Goal: Navigation & Orientation: Go to known website

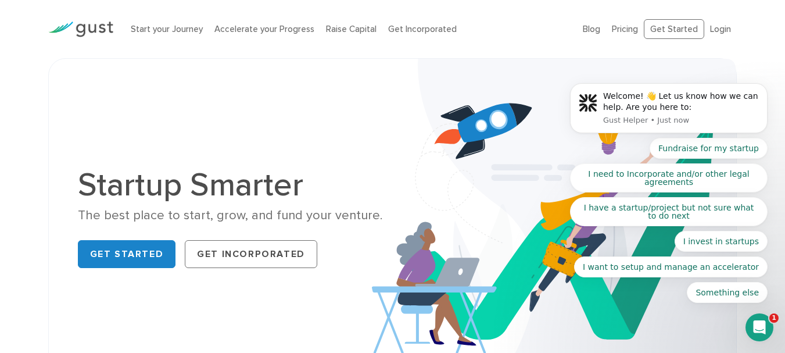
click at [659, 31] on body "Welcome! 👋 Let us know how we can help. Are you here to: Gust Helper • Just now…" at bounding box center [668, 110] width 223 height 411
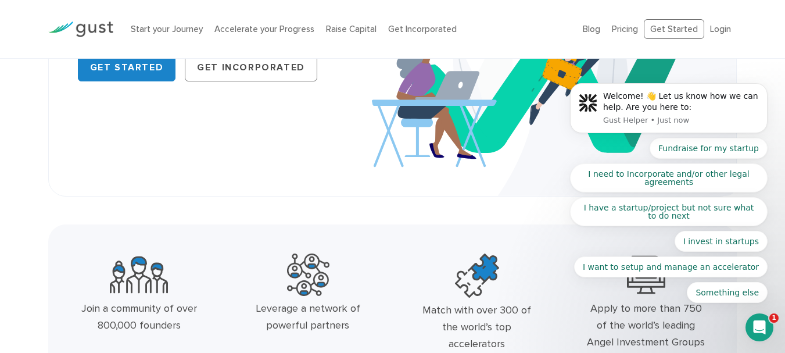
scroll to position [196, 0]
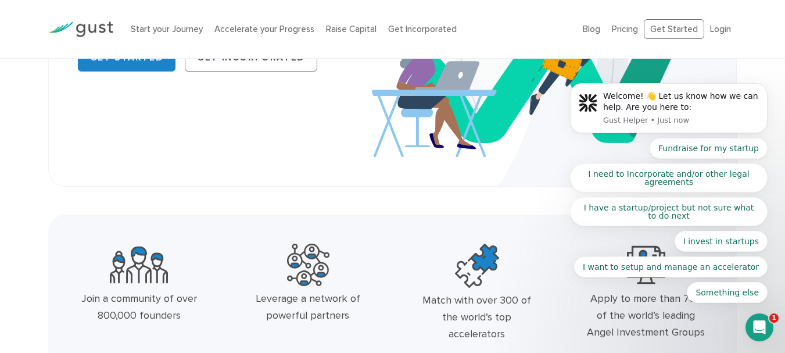
click at [476, 143] on img at bounding box center [554, 23] width 364 height 323
click at [234, 159] on div "Startup Smarter The best place to start, grow, and fund your venture. Get Start…" at bounding box center [392, 24] width 689 height 325
click at [676, 30] on body "Welcome! 👋 Let us know how we can help. Are you here to: Gust Helper • Just now…" at bounding box center [668, 110] width 223 height 411
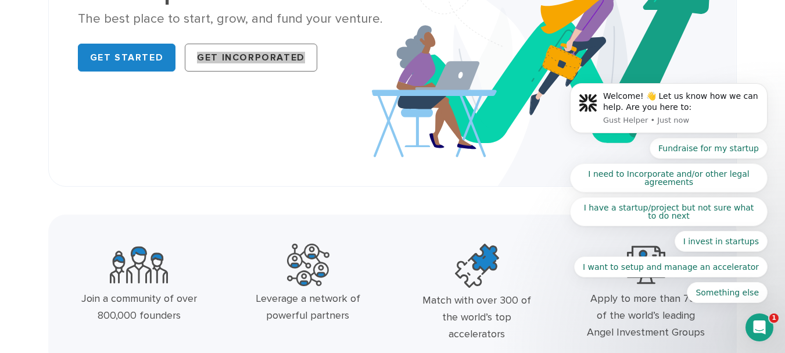
scroll to position [0, 0]
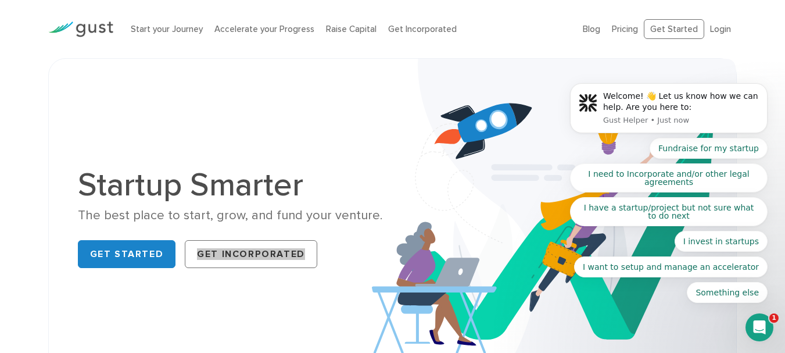
click at [670, 30] on body "Welcome! 👋 Let us know how we can help. Are you here to: Gust Helper • Just now…" at bounding box center [668, 110] width 223 height 411
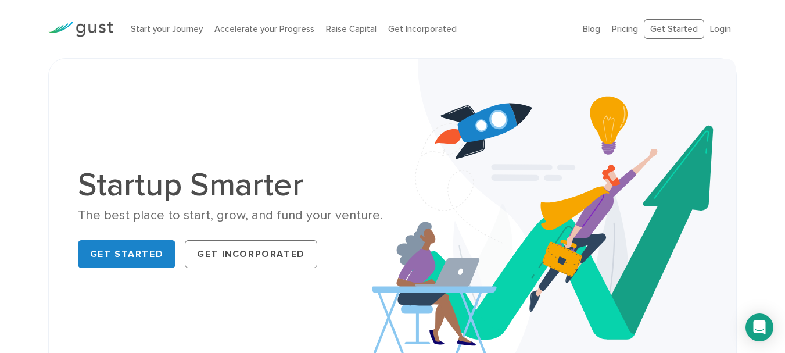
click at [591, 20] on ul "Blog FAQ Pricing Get Started Login Login" at bounding box center [659, 29] width 154 height 20
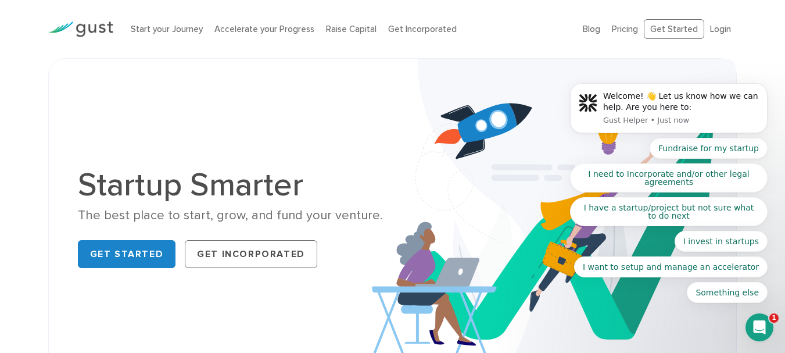
click at [660, 25] on body "Welcome! 👋 Let us know how we can help. Are you here to: Gust Helper • Just now…" at bounding box center [668, 110] width 223 height 411
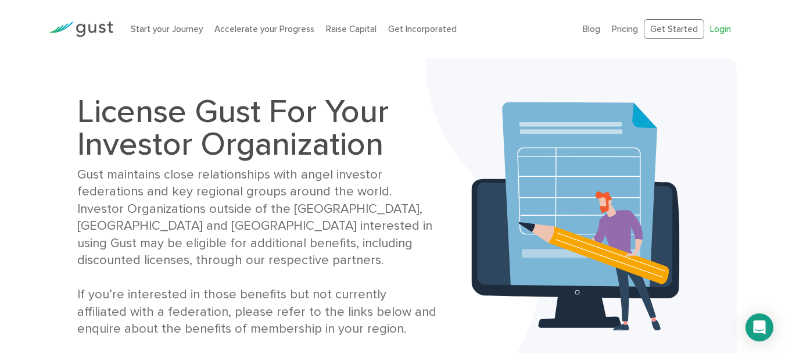
click at [722, 28] on link "Login" at bounding box center [720, 29] width 21 height 10
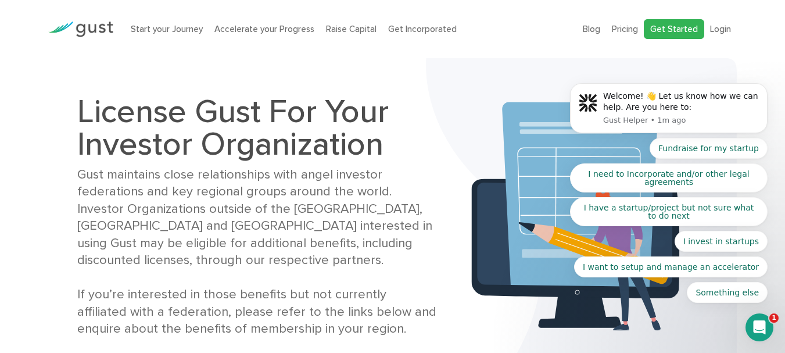
click at [674, 29] on body "Welcome! 👋 Let us know how we can help. Are you here to: Gust Helper • 1m ago F…" at bounding box center [668, 110] width 223 height 411
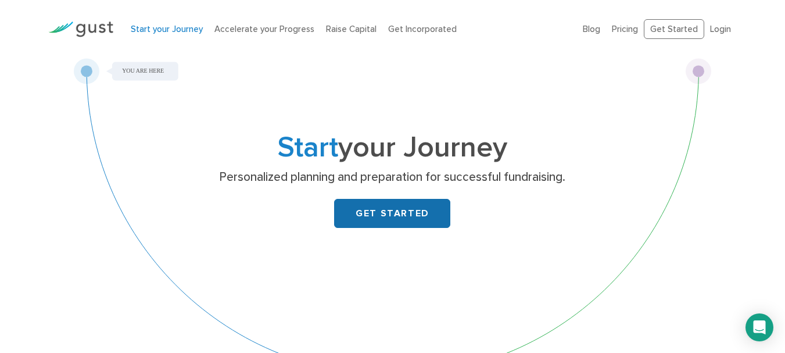
click at [371, 208] on link "GET STARTED" at bounding box center [392, 213] width 116 height 29
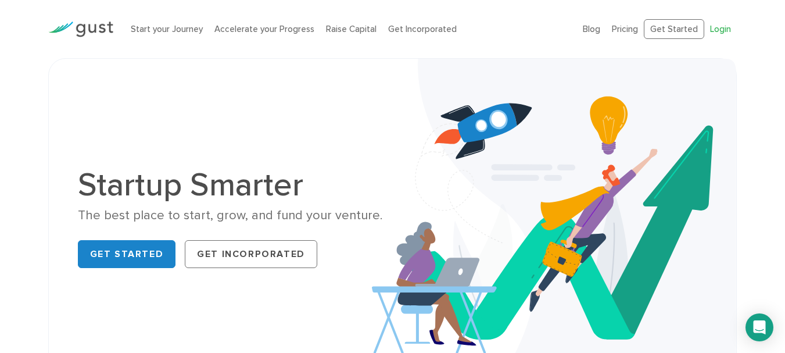
click at [727, 28] on link "Login" at bounding box center [720, 29] width 21 height 10
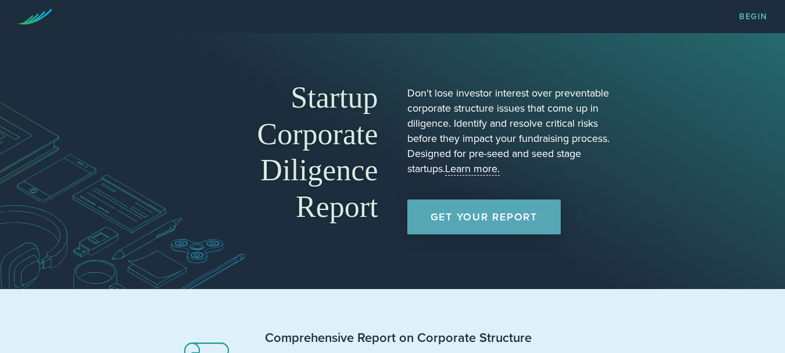
drag, startPoint x: 45, startPoint y: 16, endPoint x: 28, endPoint y: 16, distance: 16.9
click at [28, 16] on icon at bounding box center [34, 17] width 35 height 16
